Goal: Transaction & Acquisition: Purchase product/service

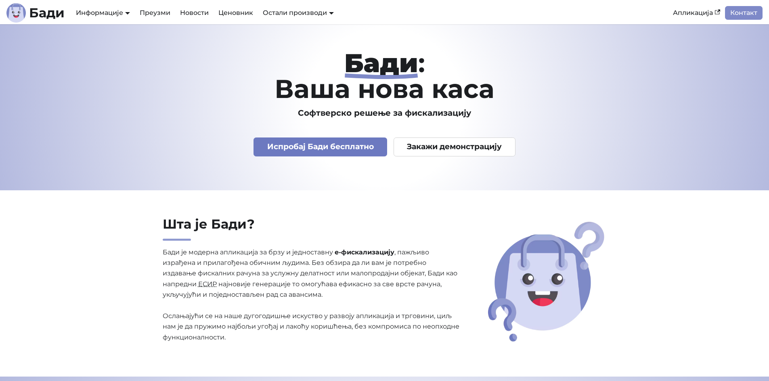
click at [336, 144] on link "Испробај Бади бесплатно" at bounding box center [320, 147] width 134 height 19
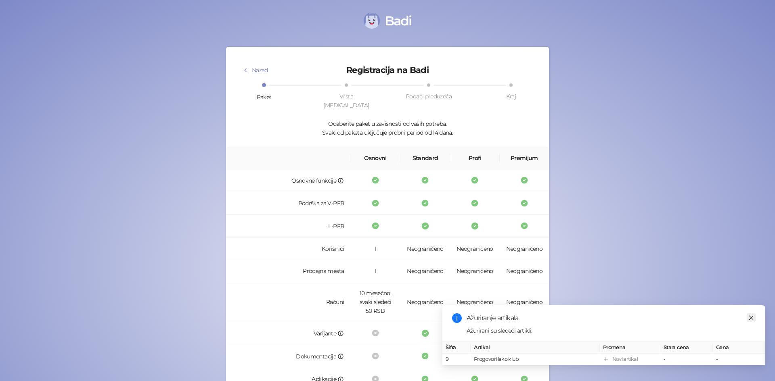
click at [752, 315] on icon "close" at bounding box center [751, 318] width 6 height 6
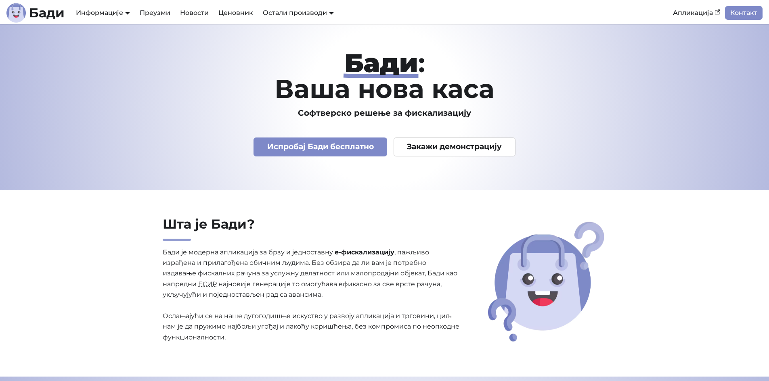
drag, startPoint x: 427, startPoint y: 147, endPoint x: 454, endPoint y: 129, distance: 32.2
click at [427, 147] on link "Закажи демонстрацију" at bounding box center [455, 147] width 122 height 19
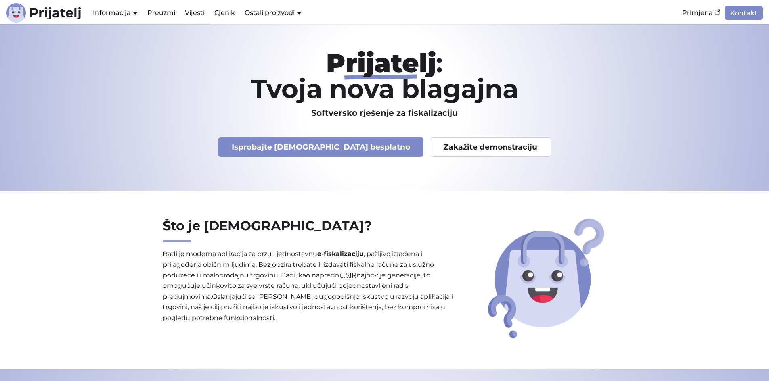
click at [490, 58] on h1 "Prijatelj : Tvoja nova blagajna" at bounding box center [385, 76] width 520 height 52
click at [20, 13] on img "Glavni" at bounding box center [15, 12] width 19 height 19
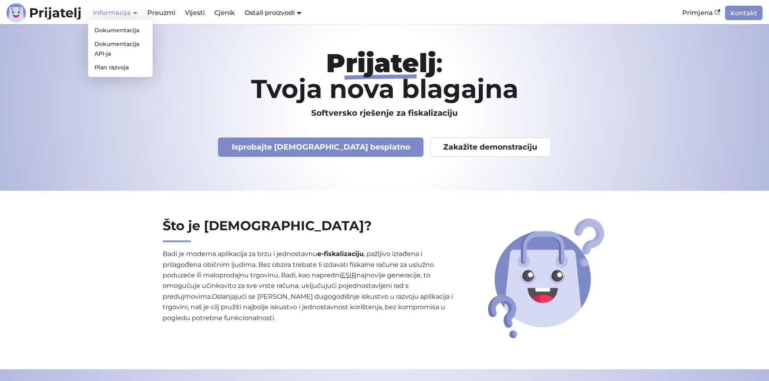
click at [111, 11] on font "Informacija" at bounding box center [112, 13] width 38 height 8
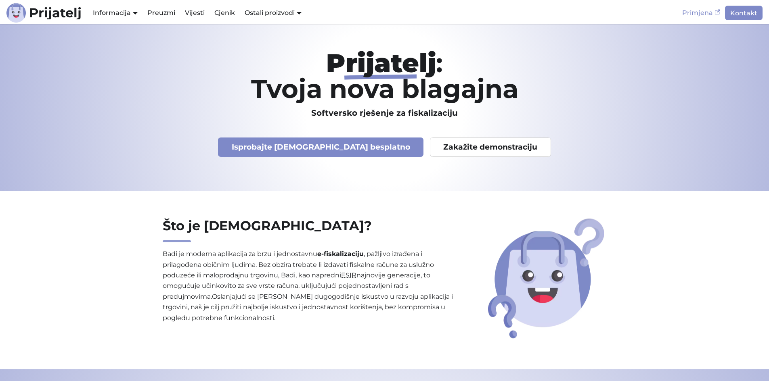
click at [695, 17] on link "Primjena" at bounding box center [701, 13] width 48 height 14
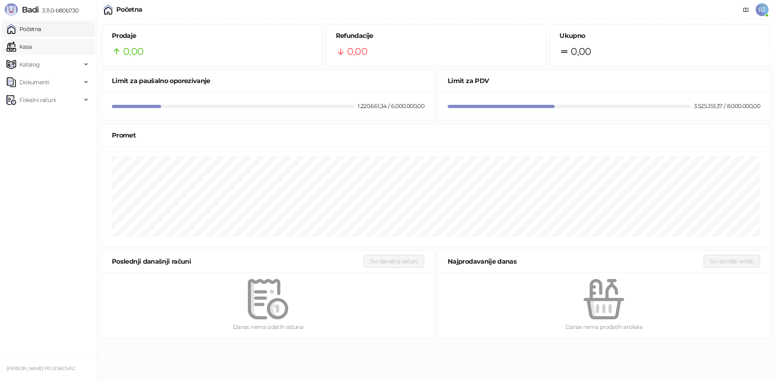
click at [25, 47] on link "Kasa" at bounding box center [18, 47] width 25 height 16
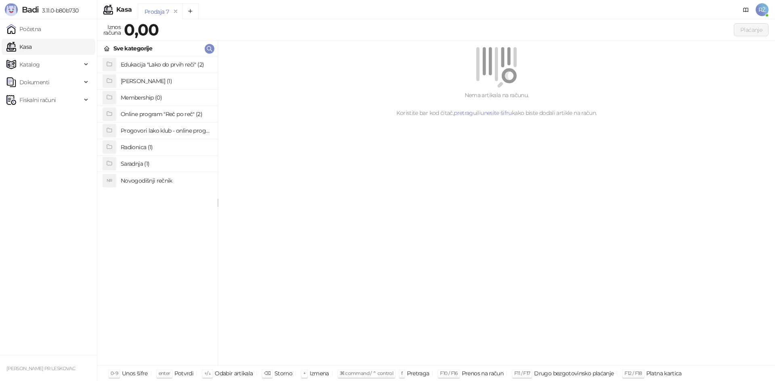
click at [142, 144] on h4 "Radionica (1)" at bounding box center [166, 147] width 90 height 13
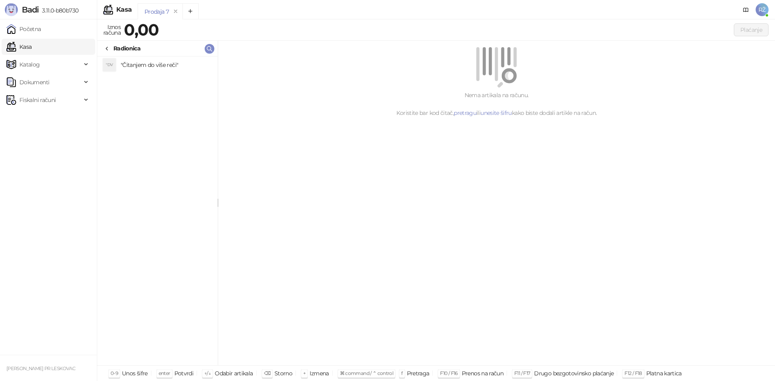
click at [149, 66] on h4 ""Čitanjem do više reči"" at bounding box center [166, 65] width 90 height 13
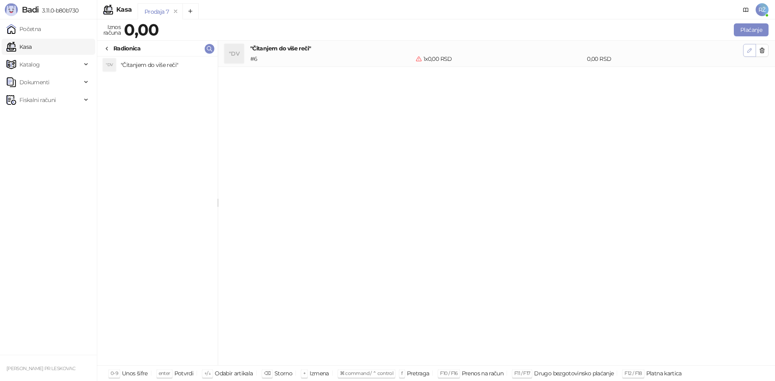
click at [751, 52] on icon "button" at bounding box center [749, 50] width 6 height 6
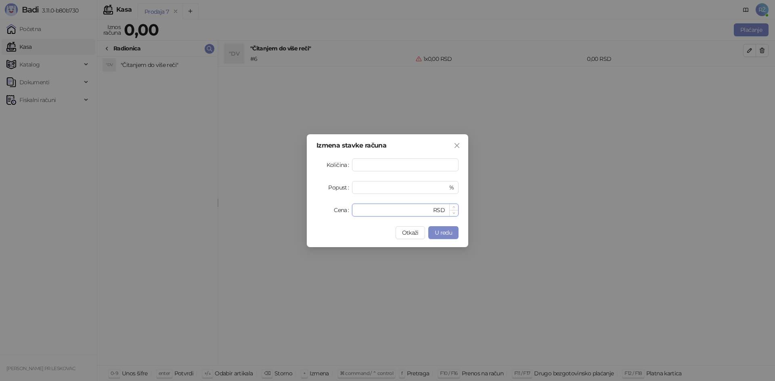
click at [417, 212] on input "*" at bounding box center [394, 210] width 75 height 12
click at [356, 212] on div "****** RSD" at bounding box center [405, 210] width 107 height 13
click at [357, 211] on input "******" at bounding box center [394, 210] width 75 height 12
type input "*******"
click at [452, 231] on span "U redu" at bounding box center [443, 232] width 17 height 7
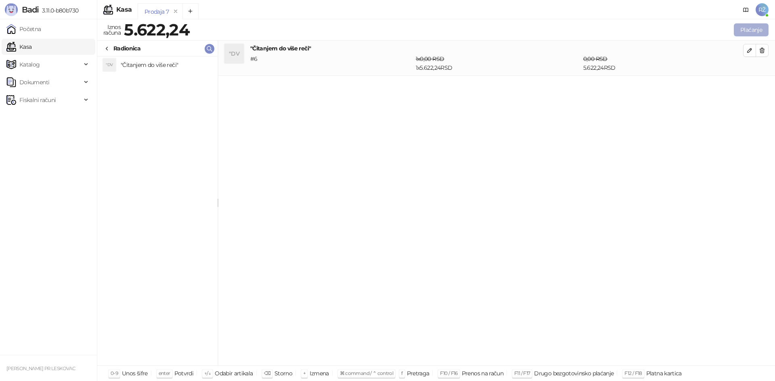
click at [747, 33] on button "Plaćanje" at bounding box center [751, 29] width 35 height 13
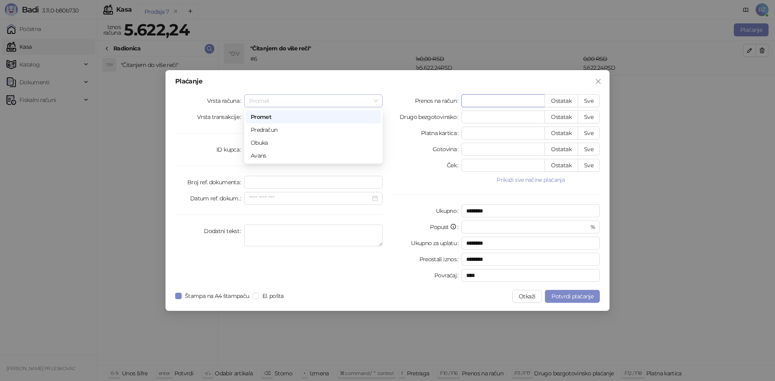
click at [374, 102] on span "Promet" at bounding box center [313, 101] width 129 height 12
click at [376, 113] on span "Prodaja" at bounding box center [313, 117] width 129 height 12
click at [376, 101] on span "Promet" at bounding box center [313, 101] width 129 height 12
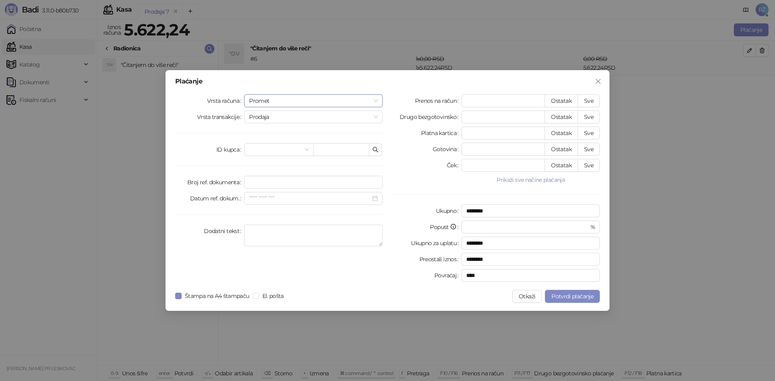
click at [376, 101] on span "Promet" at bounding box center [313, 101] width 129 height 12
click at [335, 152] on div "Avans" at bounding box center [314, 155] width 126 height 9
click at [373, 151] on div at bounding box center [313, 149] width 129 height 9
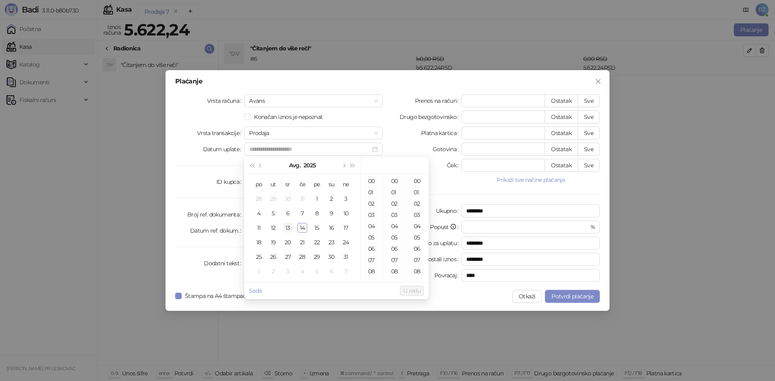
click at [287, 228] on div "13" at bounding box center [288, 228] width 10 height 10
type input "**********"
click at [414, 287] on button "U redu" at bounding box center [412, 291] width 24 height 10
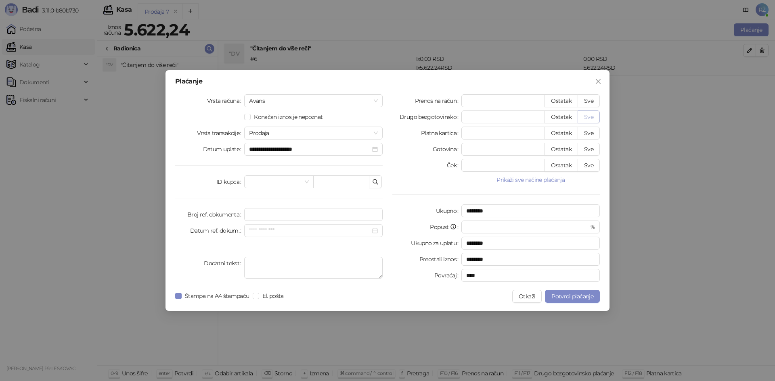
click at [595, 119] on button "Sve" at bounding box center [589, 117] width 22 height 13
type input "*******"
type input "****"
click at [575, 300] on span "Potvrdi plaćanje" at bounding box center [572, 296] width 42 height 7
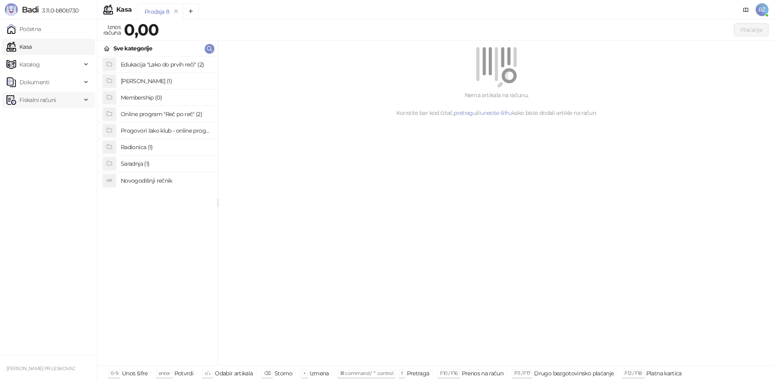
click at [44, 102] on span "Fiskalni računi" at bounding box center [37, 100] width 36 height 16
click at [46, 116] on link "Izdati računi" at bounding box center [32, 118] width 44 height 16
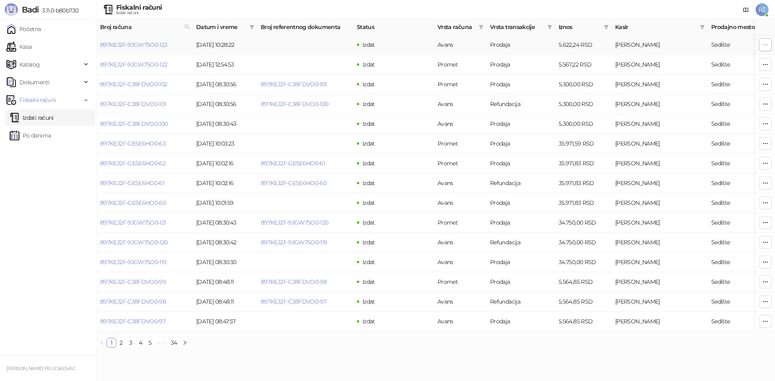
click at [768, 43] on button "button" at bounding box center [765, 44] width 13 height 13
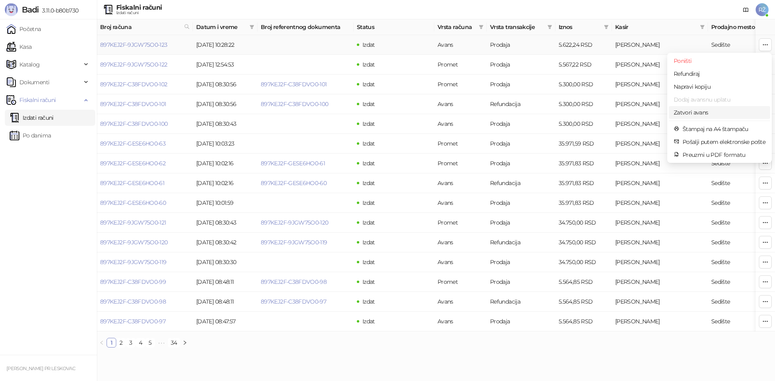
click at [697, 111] on span "Zatvori avans" at bounding box center [720, 112] width 92 height 9
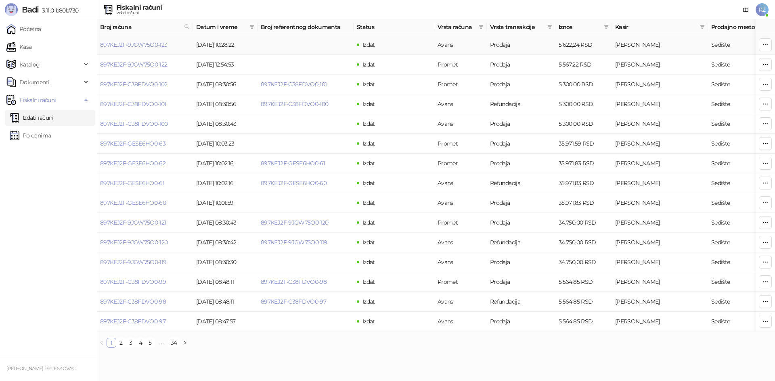
type input "**********"
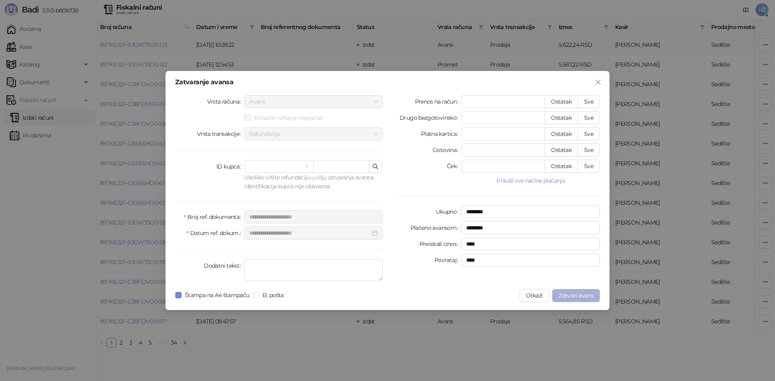
click at [585, 298] on span "Zatvori avans" at bounding box center [576, 295] width 35 height 7
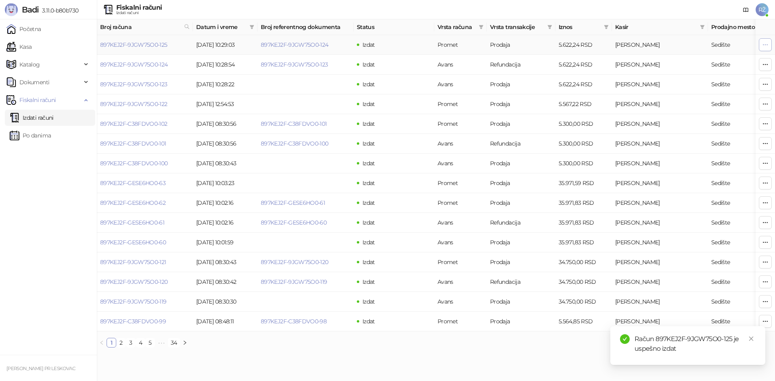
click at [766, 44] on icon "button" at bounding box center [765, 45] width 6 height 6
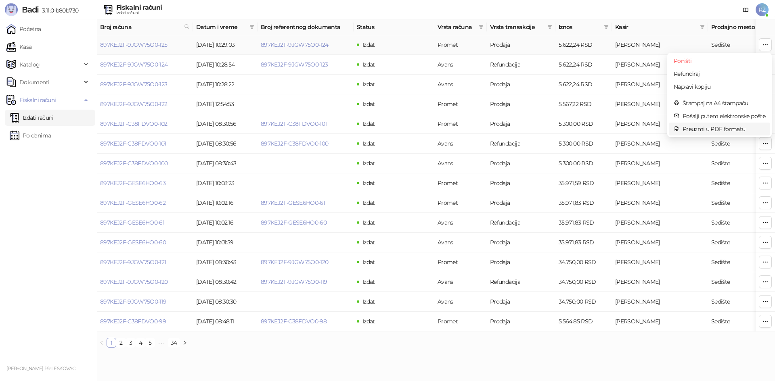
click at [734, 126] on span "Preuzmi u PDF formatu" at bounding box center [724, 129] width 83 height 9
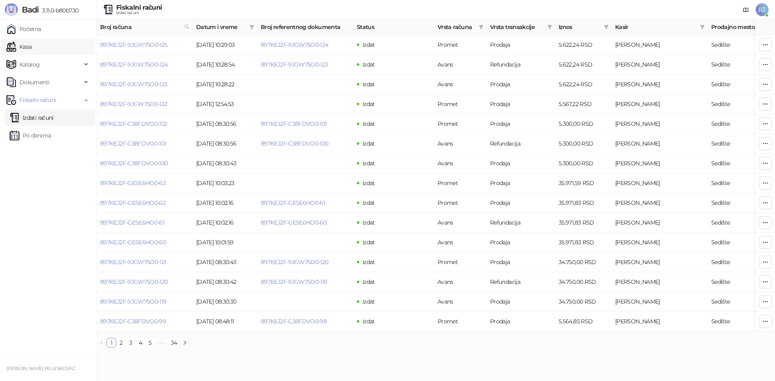
click at [31, 50] on link "Kasa" at bounding box center [18, 47] width 25 height 16
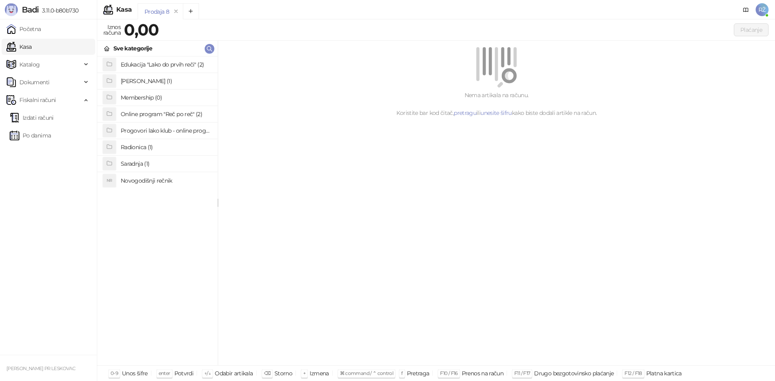
click at [142, 140] on li "Radionica (1)" at bounding box center [157, 147] width 120 height 17
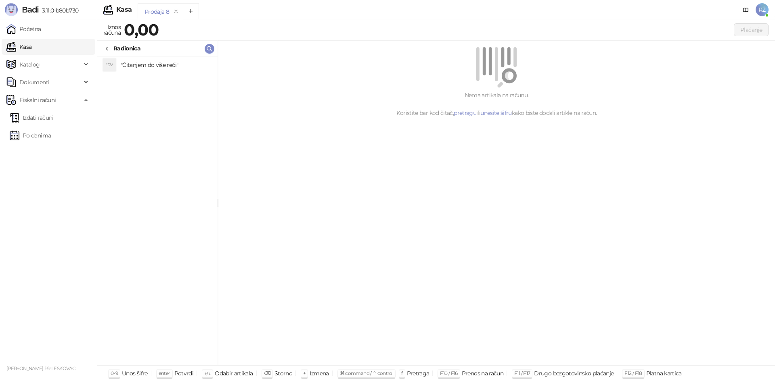
click at [31, 50] on link "Kasa" at bounding box center [18, 47] width 25 height 16
click at [17, 48] on link "Kasa" at bounding box center [18, 47] width 25 height 16
click at [19, 44] on link "Kasa" at bounding box center [18, 47] width 25 height 16
click at [113, 50] on div "Radionica" at bounding box center [122, 48] width 37 height 9
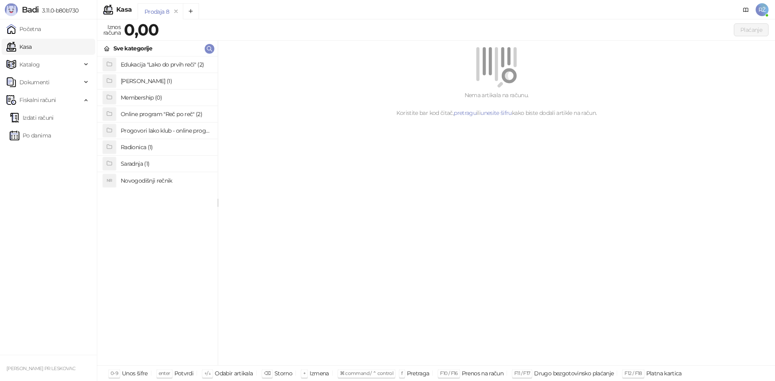
click at [174, 112] on h4 "Online program "Reč po reč" (2)" at bounding box center [166, 114] width 90 height 13
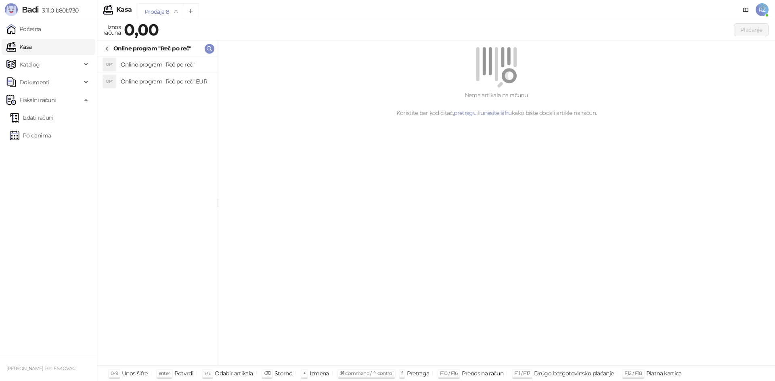
click at [178, 66] on h4 "Online program "Reč po reč"" at bounding box center [166, 64] width 90 height 13
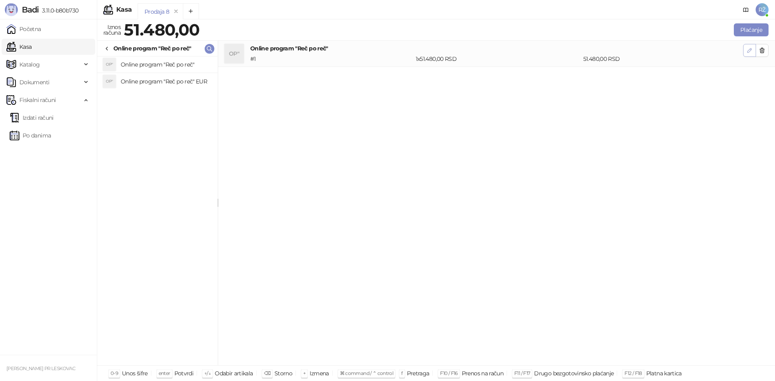
click at [745, 51] on button "button" at bounding box center [749, 50] width 13 height 13
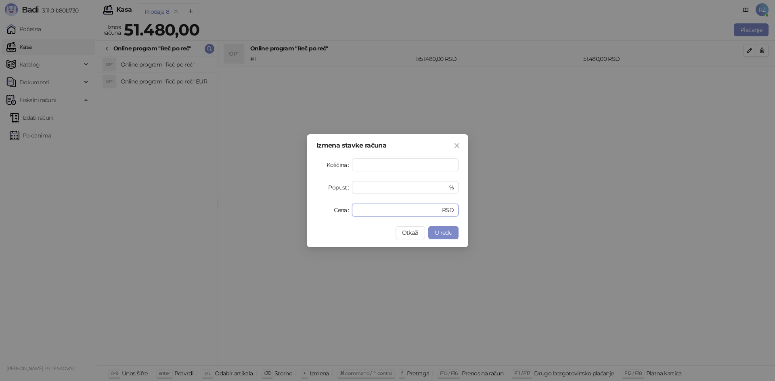
drag, startPoint x: 375, startPoint y: 211, endPoint x: 325, endPoint y: 210, distance: 49.2
click at [325, 210] on div "Cena ***** RSD" at bounding box center [387, 210] width 142 height 13
type input "*****"
click at [450, 234] on span "U redu" at bounding box center [443, 232] width 17 height 7
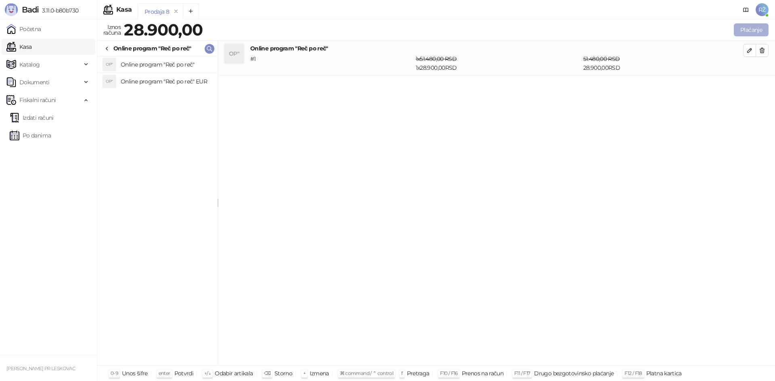
click at [754, 29] on button "Plaćanje" at bounding box center [751, 29] width 35 height 13
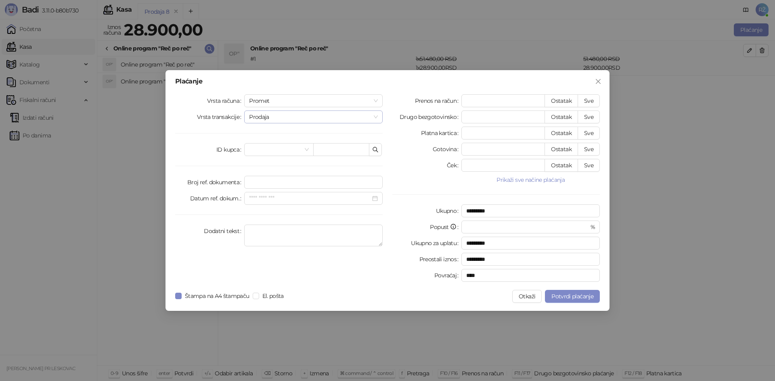
click at [374, 115] on span "Prodaja" at bounding box center [313, 117] width 129 height 12
click at [375, 102] on span "Promet" at bounding box center [313, 101] width 129 height 12
click at [349, 157] on div "Avans" at bounding box center [314, 155] width 126 height 9
click at [375, 145] on div at bounding box center [313, 149] width 129 height 9
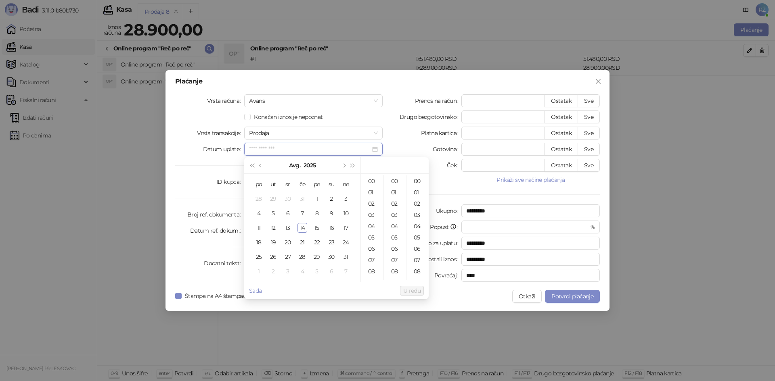
click at [372, 147] on div at bounding box center [313, 149] width 129 height 9
click at [289, 225] on div "13" at bounding box center [288, 228] width 10 height 10
type input "**********"
click at [411, 289] on span "U redu" at bounding box center [411, 290] width 17 height 7
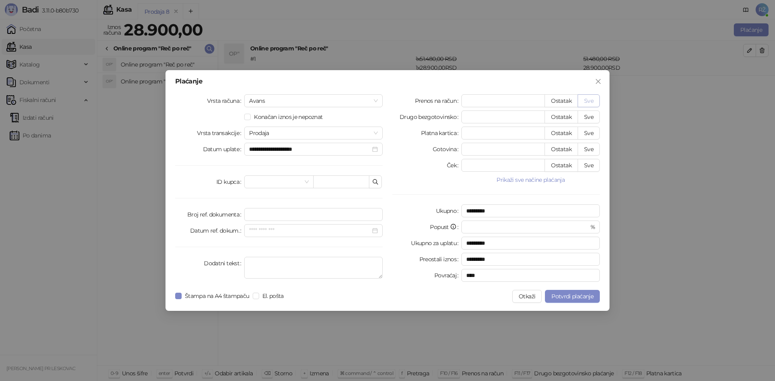
click at [591, 100] on button "Sve" at bounding box center [589, 100] width 22 height 13
type input "*****"
type input "****"
click at [561, 299] on span "Potvrdi plaćanje" at bounding box center [572, 296] width 42 height 7
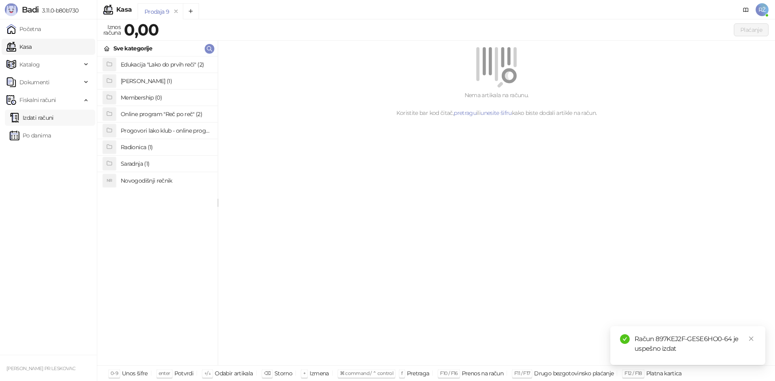
click at [48, 121] on link "Izdati računi" at bounding box center [32, 118] width 44 height 16
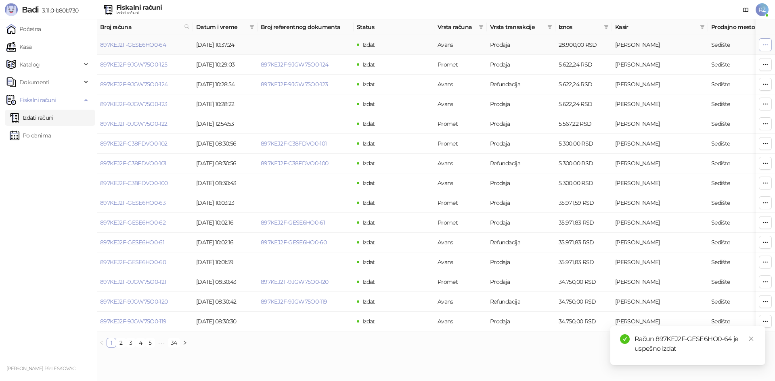
click at [766, 46] on icon "button" at bounding box center [765, 45] width 6 height 6
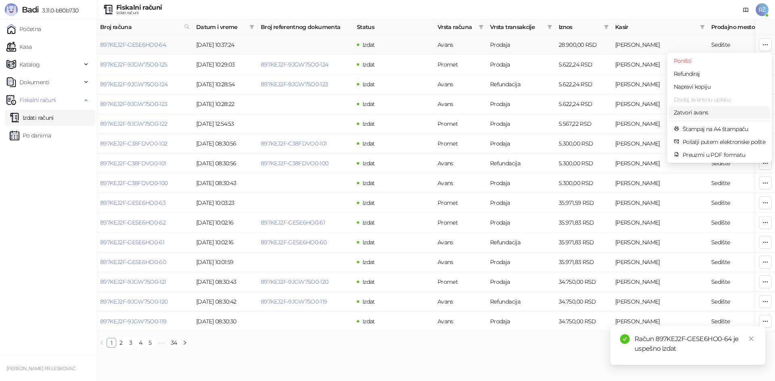
click at [735, 111] on span "Zatvori avans" at bounding box center [720, 112] width 92 height 9
type input "**********"
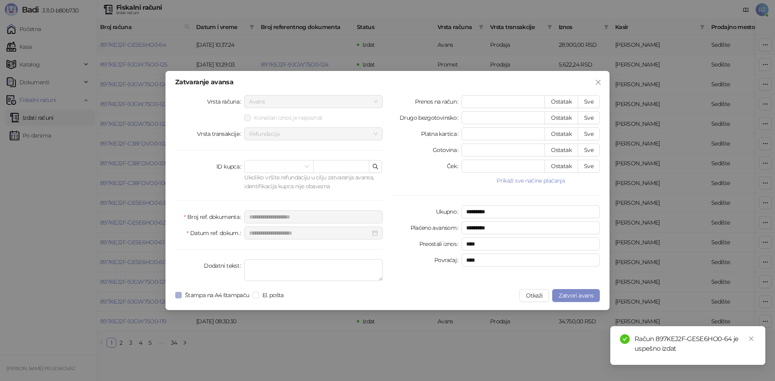
click at [182, 295] on span "Štampa na A4 štampaču" at bounding box center [217, 295] width 71 height 9
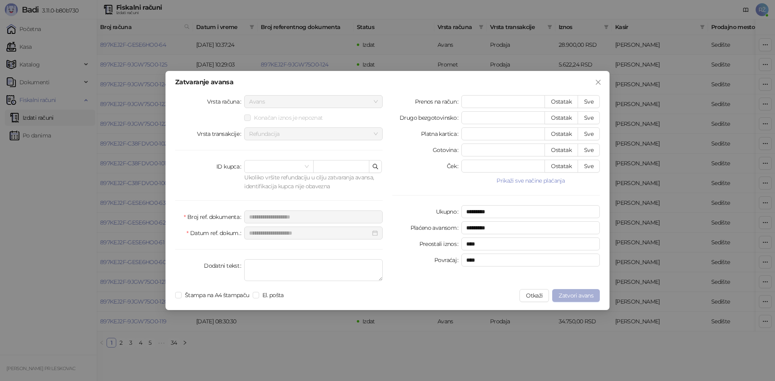
click at [589, 293] on span "Zatvori avans" at bounding box center [576, 295] width 35 height 7
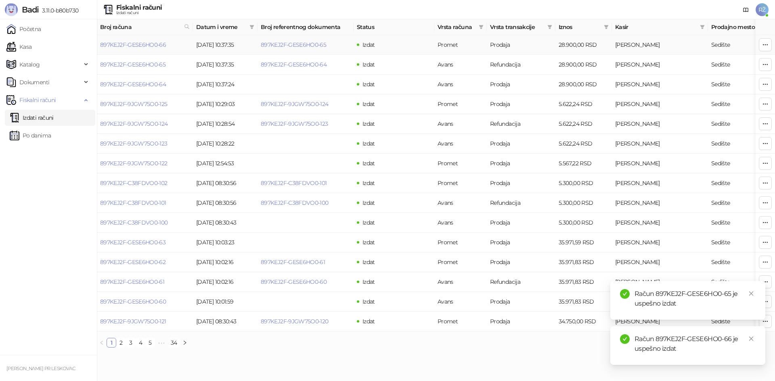
click at [762, 43] on icon "button" at bounding box center [765, 45] width 6 height 6
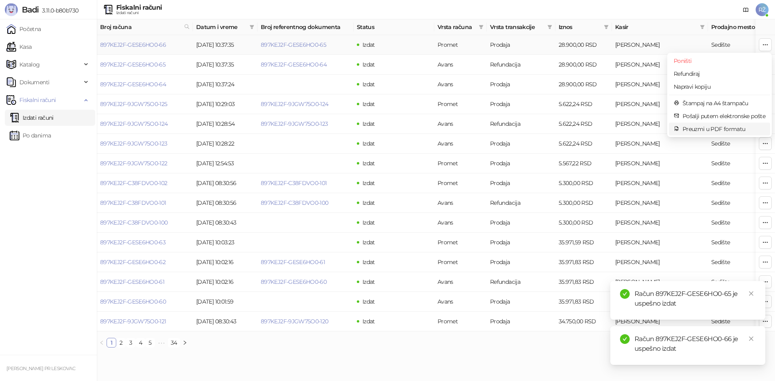
click at [712, 130] on span "Preuzmi u PDF formatu" at bounding box center [724, 129] width 83 height 9
